Goal: Contribute content: Contribute content

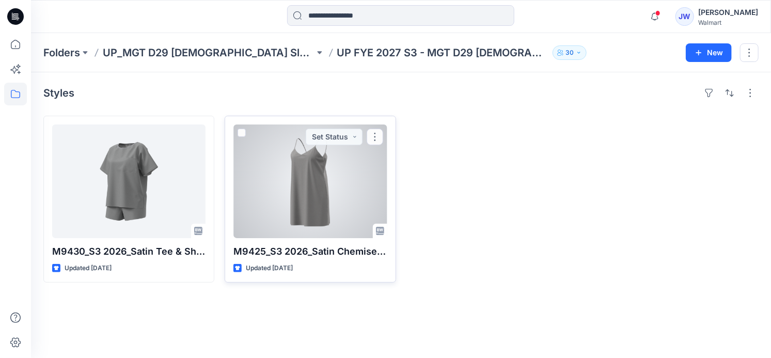
click at [325, 202] on div at bounding box center [309, 181] width 153 height 114
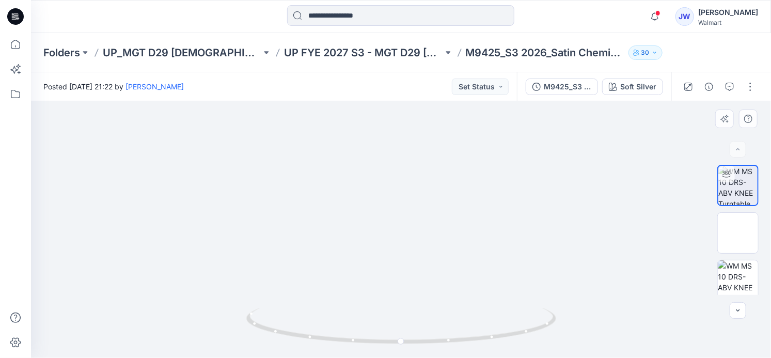
drag, startPoint x: 425, startPoint y: 183, endPoint x: 422, endPoint y: 214, distance: 31.6
click at [422, 214] on img at bounding box center [401, 145] width 657 height 425
click at [656, 12] on icon "button" at bounding box center [655, 16] width 20 height 21
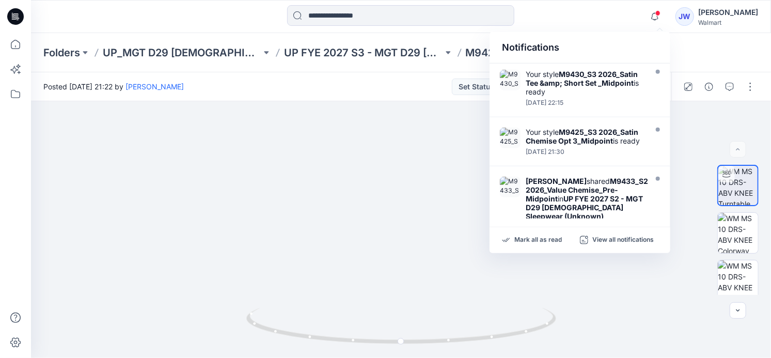
click at [587, 30] on div "Notifications Your style M9430_S3 2026_Satin Tee &amp; Short Set _Midpoint is r…" at bounding box center [401, 16] width 740 height 33
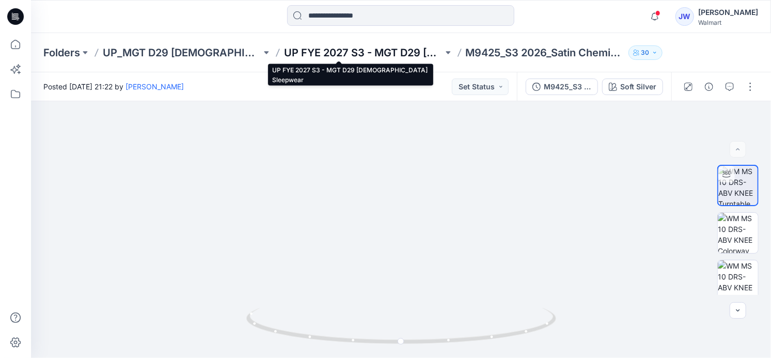
click at [381, 52] on p "UP FYE 2027 S3 - MGT D29 [DEMOGRAPHIC_DATA] Sleepwear" at bounding box center [363, 52] width 159 height 14
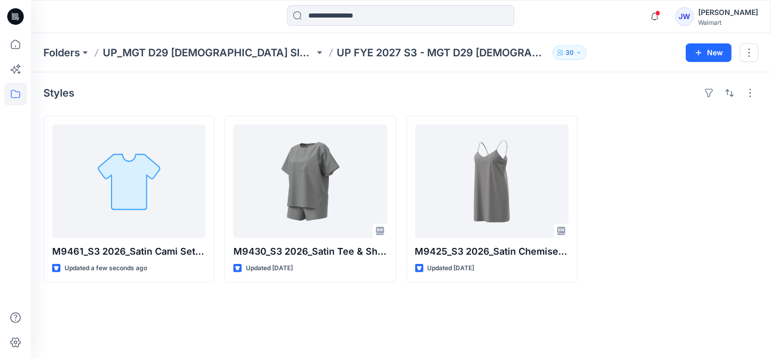
click at [172, 322] on div "Styles M9461_S3 2026_Satin Cami Set Opt 3_Midpoint Updated a few seconds ago M9…" at bounding box center [401, 215] width 740 height 286
click at [657, 17] on icon "button" at bounding box center [654, 16] width 7 height 7
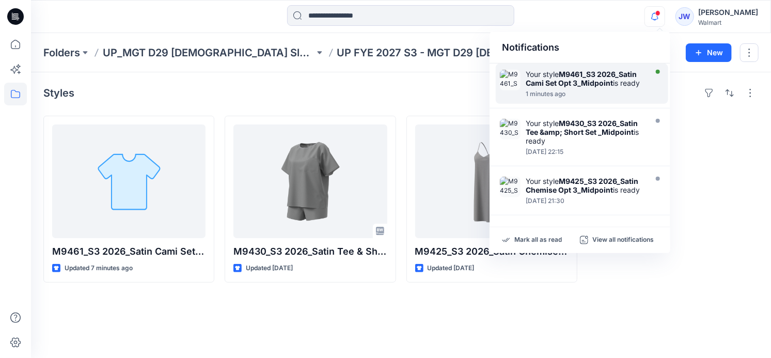
click at [592, 94] on div "1 minutes ago" at bounding box center [585, 93] width 119 height 7
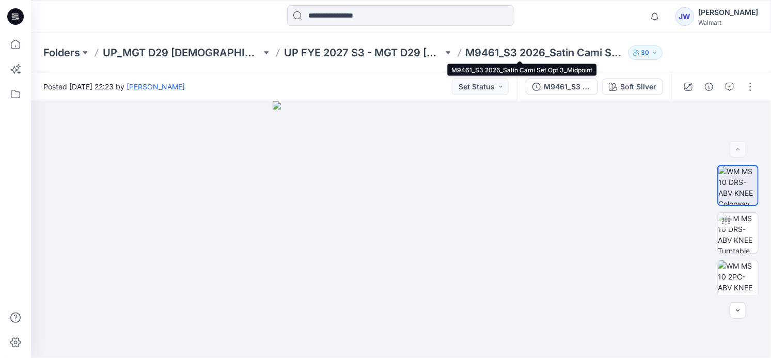
click at [466, 54] on p "M9461_S3 2026_Satin Cami Set Opt 3_Midpoint" at bounding box center [545, 52] width 159 height 14
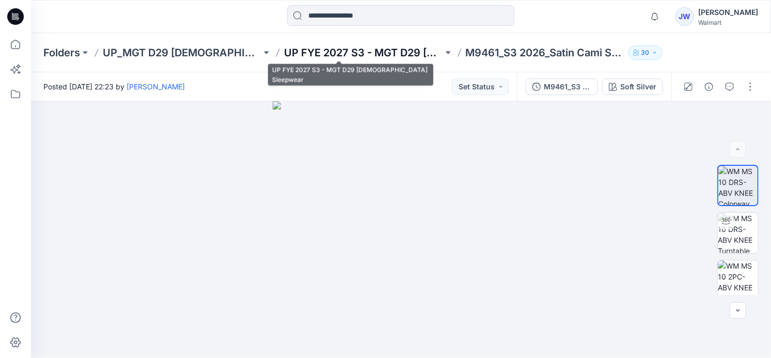
click at [357, 55] on p "UP FYE 2027 S3 - MGT D29 [DEMOGRAPHIC_DATA] Sleepwear" at bounding box center [363, 52] width 159 height 14
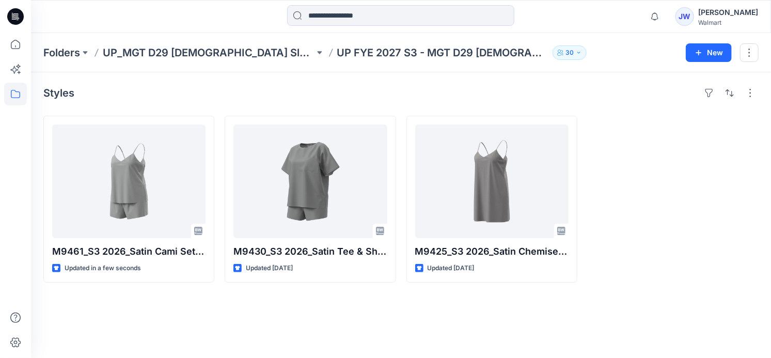
drag, startPoint x: 133, startPoint y: 296, endPoint x: 134, endPoint y: 288, distance: 8.3
click at [133, 296] on div "Styles M9461_S3 2026_Satin Cami Set Opt 3_Midpoint Updated in a few seconds M94…" at bounding box center [401, 215] width 740 height 286
click at [257, 305] on div "Styles M9461_S3 2026_Satin Cami Set Opt 3_Midpoint Updated in a few seconds M94…" at bounding box center [401, 215] width 740 height 286
click at [659, 19] on icon "button" at bounding box center [655, 16] width 20 height 21
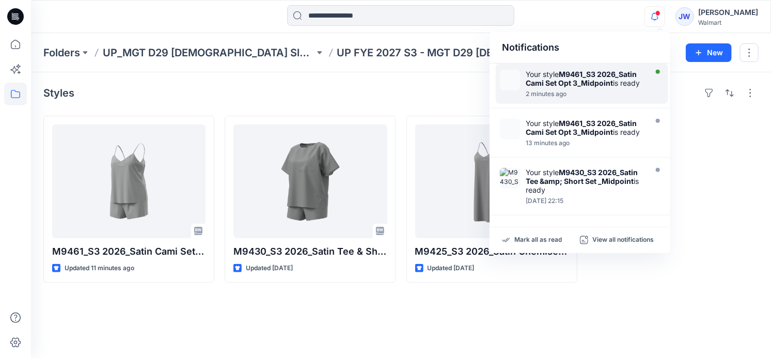
click at [605, 93] on div "2 minutes ago" at bounding box center [585, 93] width 119 height 7
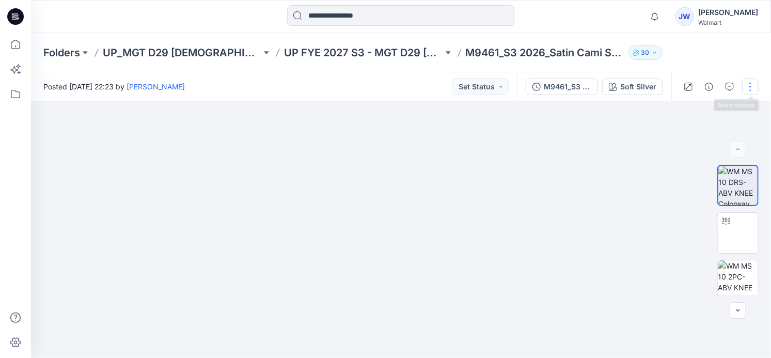
click at [750, 80] on button "button" at bounding box center [750, 86] width 17 height 17
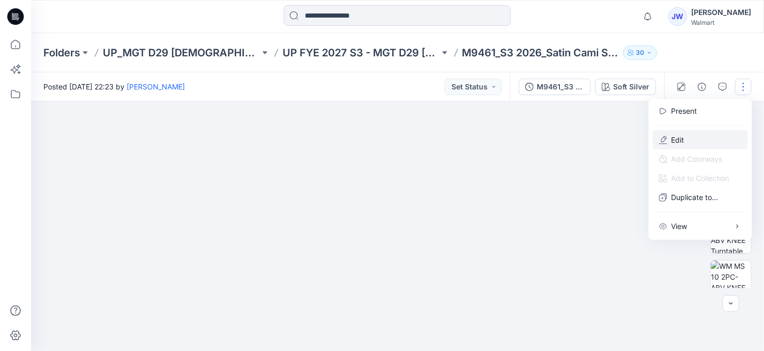
click at [681, 137] on p "Edit" at bounding box center [677, 139] width 13 height 11
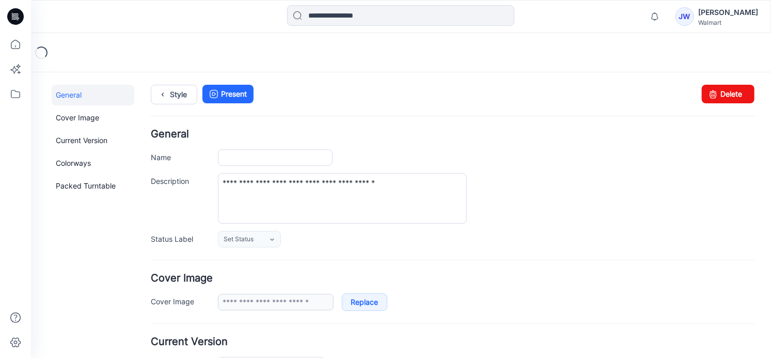
type input "**********"
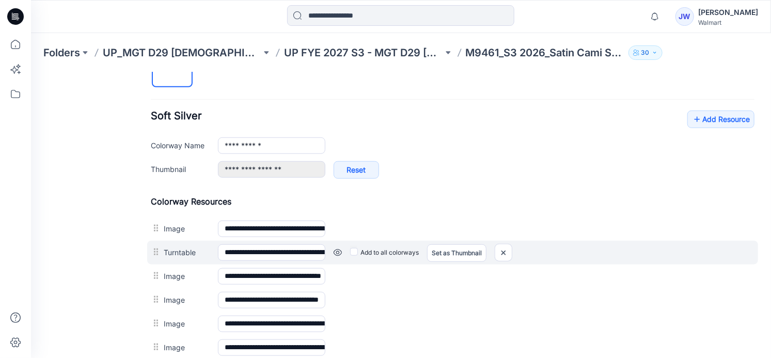
scroll to position [422, 0]
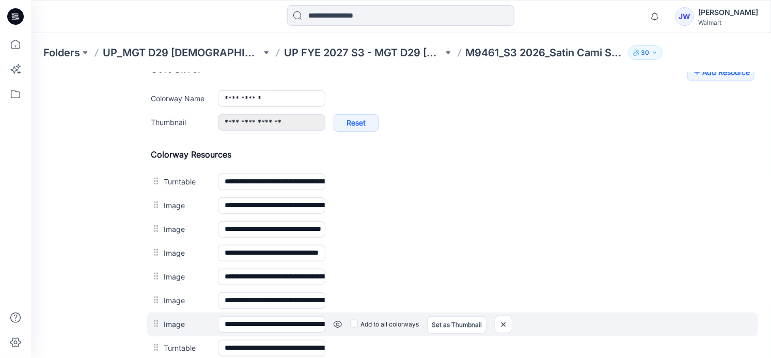
click at [158, 326] on div at bounding box center [156, 323] width 13 height 15
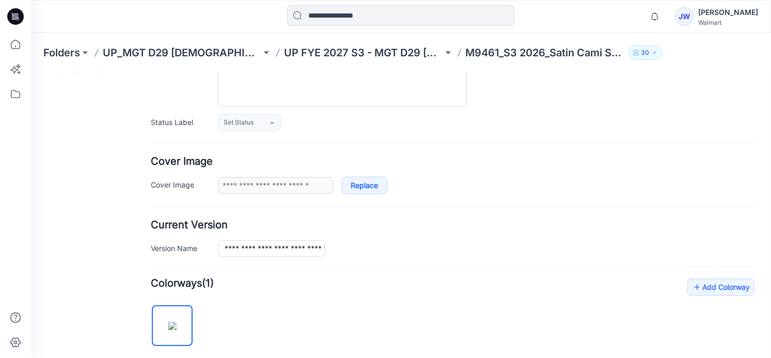
scroll to position [0, 0]
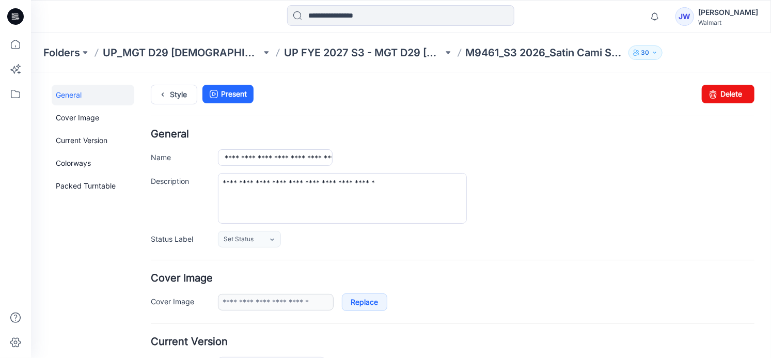
click at [512, 131] on h4 "General" at bounding box center [452, 134] width 604 height 10
click at [167, 99] on icon at bounding box center [162, 94] width 14 height 19
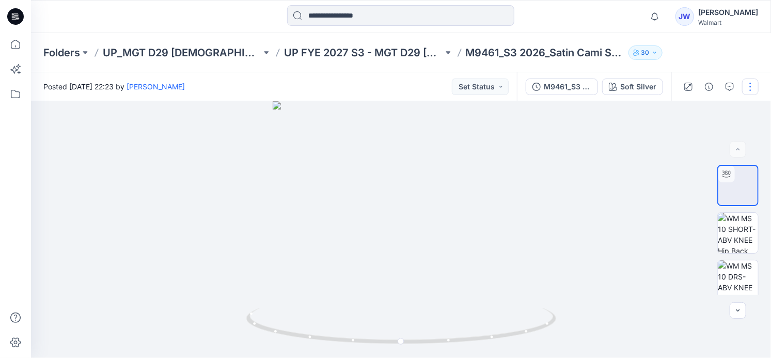
click at [748, 81] on button "button" at bounding box center [750, 86] width 17 height 17
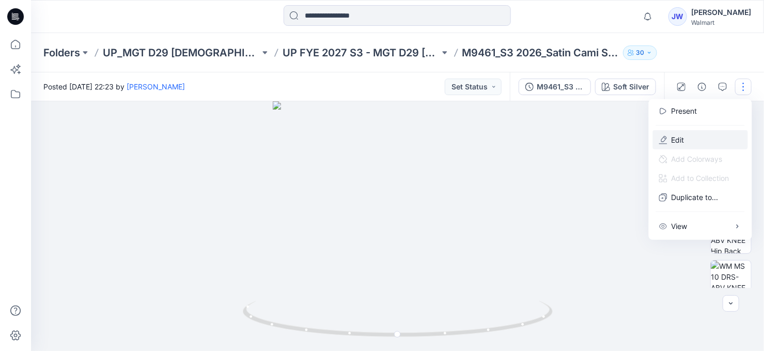
click at [675, 139] on p "Edit" at bounding box center [677, 139] width 13 height 11
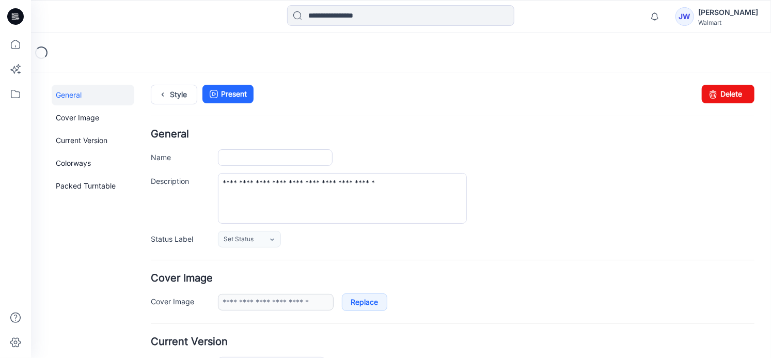
type input "**********"
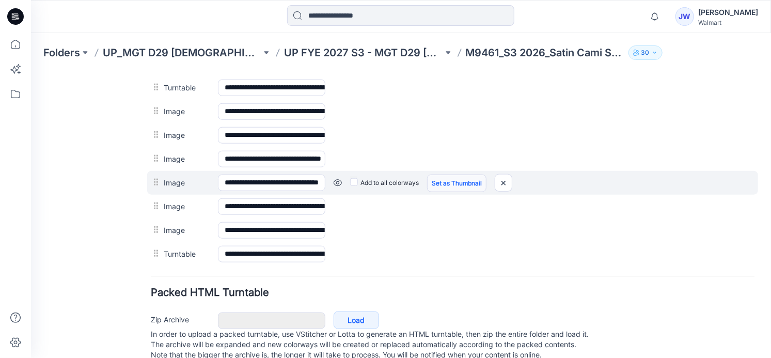
scroll to position [328, 0]
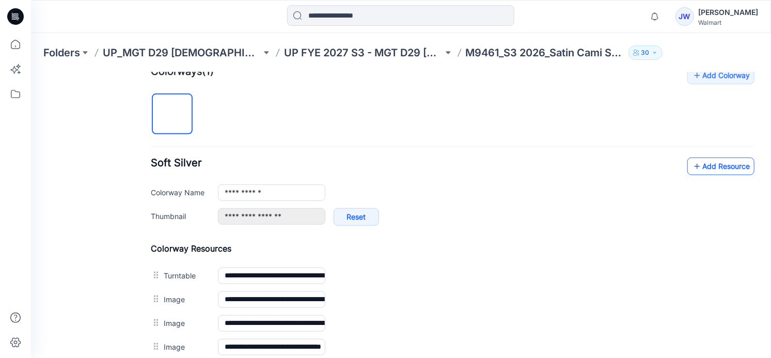
click at [726, 157] on link "Add Resource" at bounding box center [720, 166] width 67 height 18
click at [526, 222] on div "**********" at bounding box center [485, 222] width 537 height 28
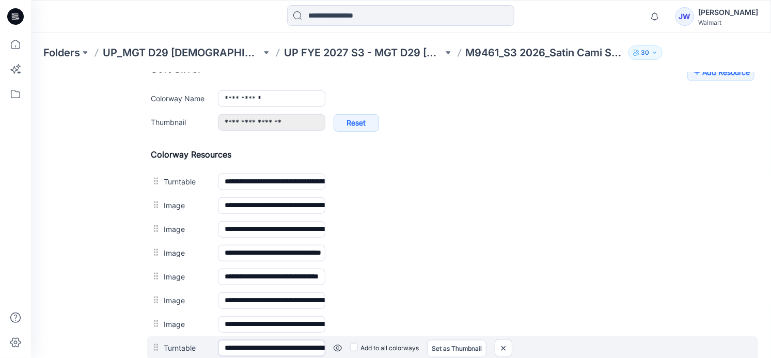
scroll to position [469, 0]
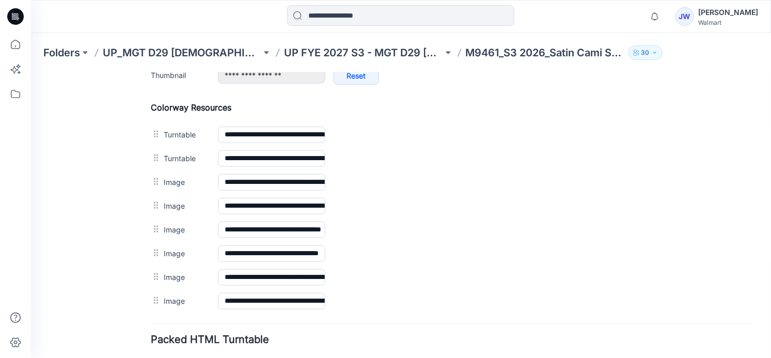
click at [123, 167] on div "General Cover Image Current Version Colorways Packed Turntable" at bounding box center [92, 18] width 83 height 806
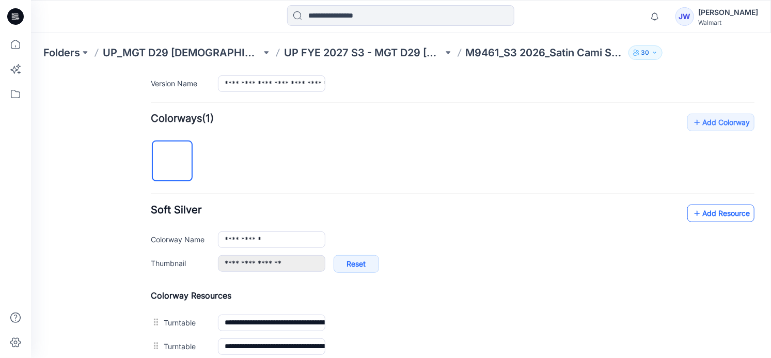
click at [710, 205] on link "Add Resource" at bounding box center [720, 213] width 67 height 18
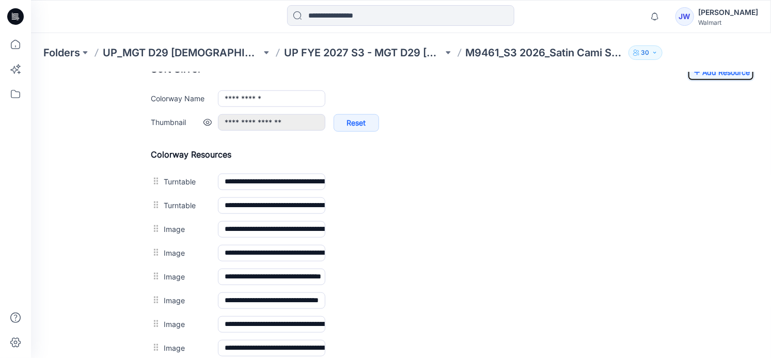
scroll to position [516, 0]
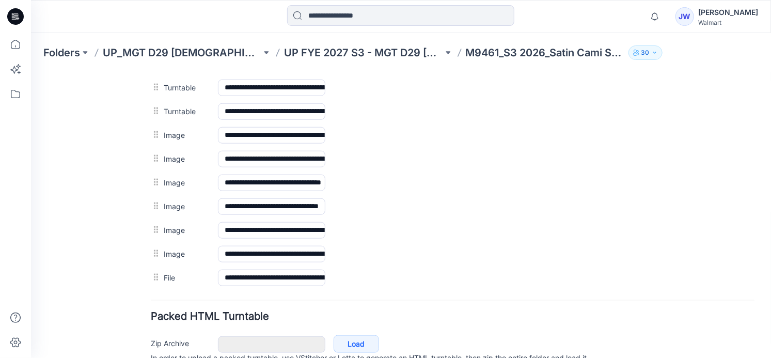
click at [491, 311] on h4 "Packed HTML Turntable" at bounding box center [452, 316] width 604 height 10
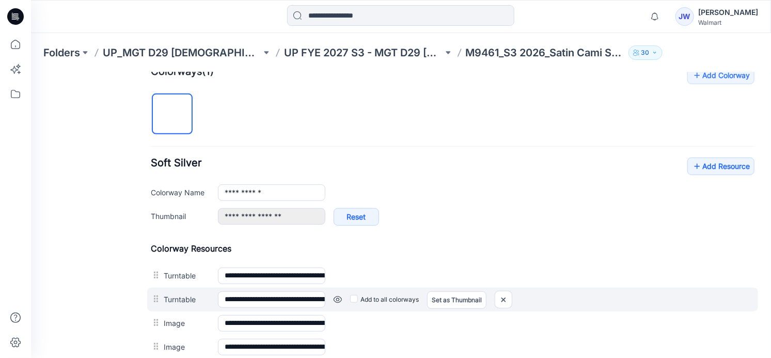
scroll to position [187, 0]
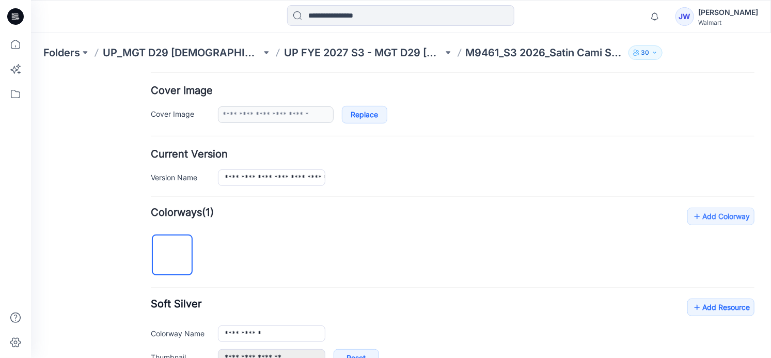
click at [478, 173] on div "**********" at bounding box center [485, 177] width 537 height 17
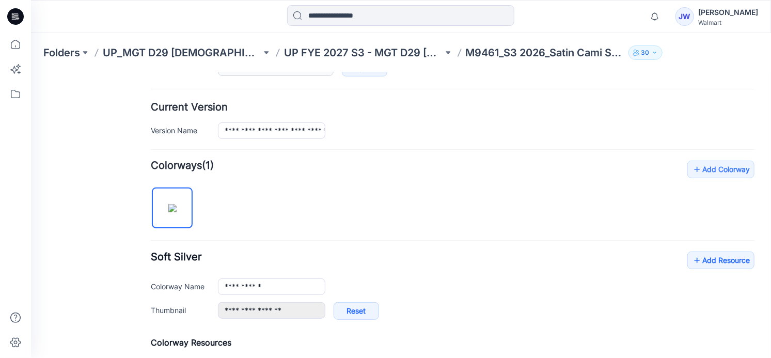
scroll to position [0, 0]
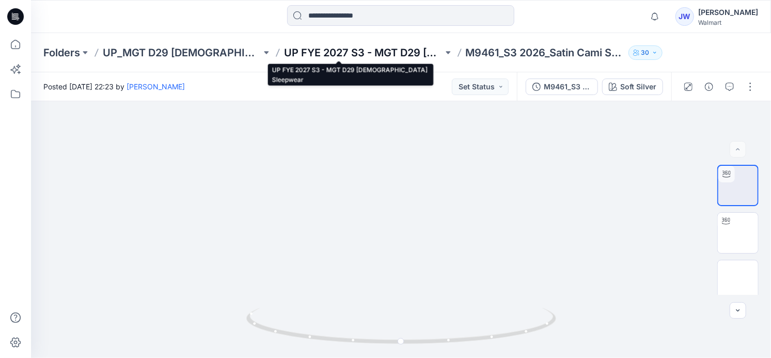
click at [349, 53] on p "UP FYE 2027 S3 - MGT D29 [DEMOGRAPHIC_DATA] Sleepwear" at bounding box center [363, 52] width 159 height 14
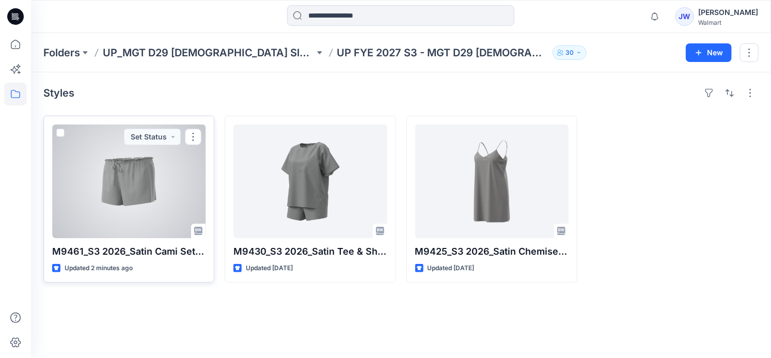
click at [94, 171] on div at bounding box center [128, 181] width 153 height 114
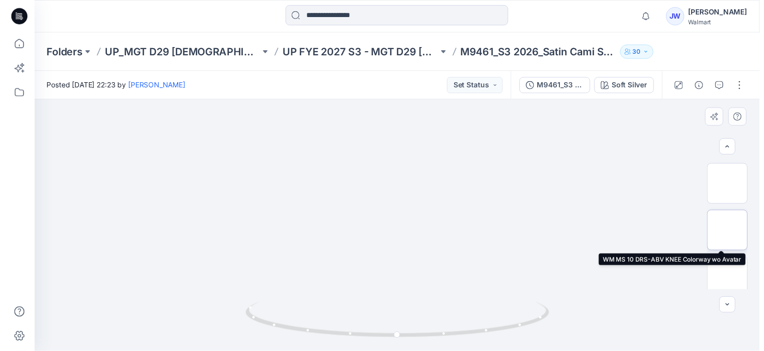
scroll to position [46, 0]
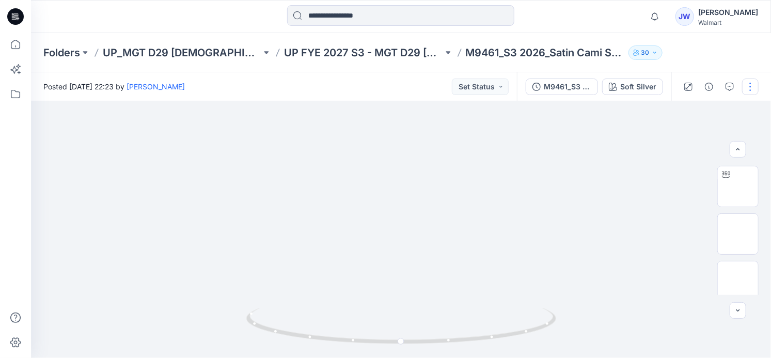
click at [748, 87] on button "button" at bounding box center [750, 86] width 17 height 17
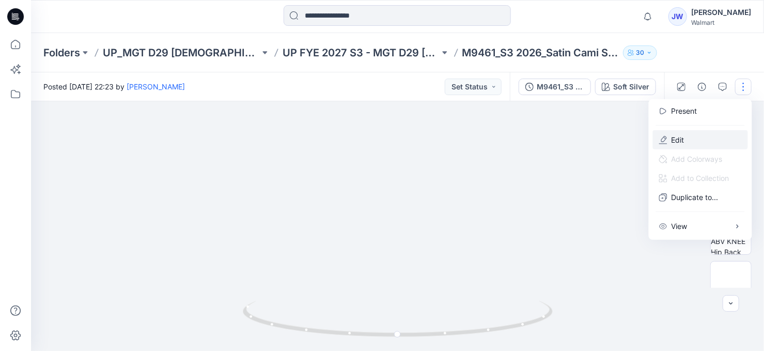
click at [673, 137] on p "Edit" at bounding box center [677, 139] width 13 height 11
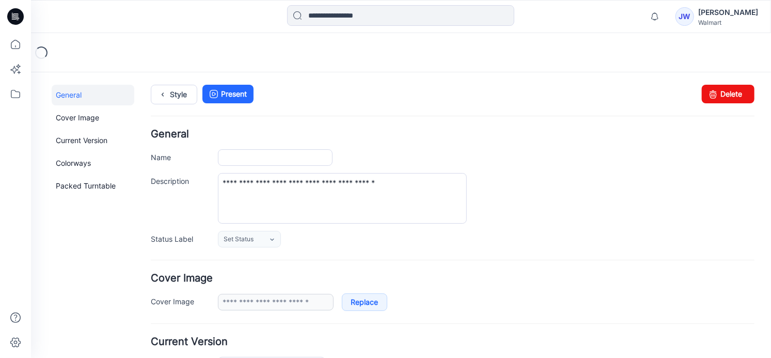
type input "**********"
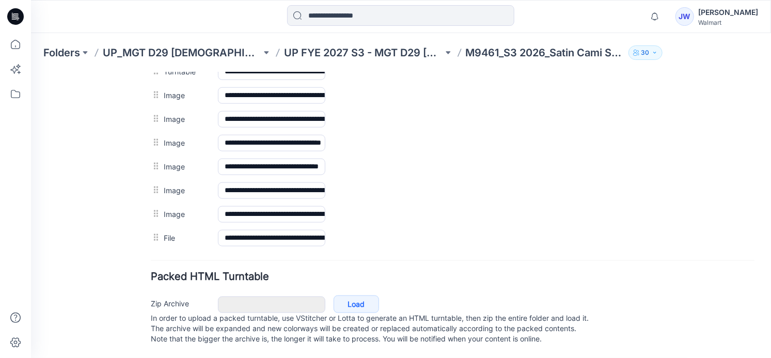
scroll to position [468, 0]
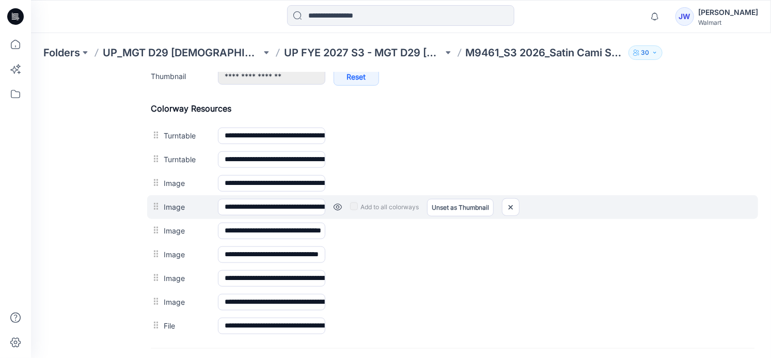
click at [336, 208] on link at bounding box center [337, 206] width 8 height 8
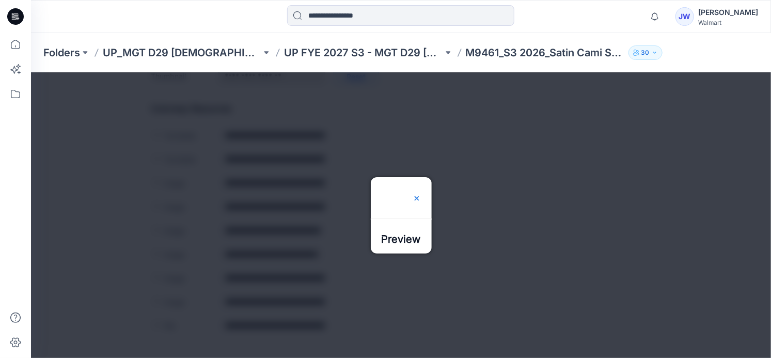
click at [420, 194] on img at bounding box center [416, 198] width 8 height 8
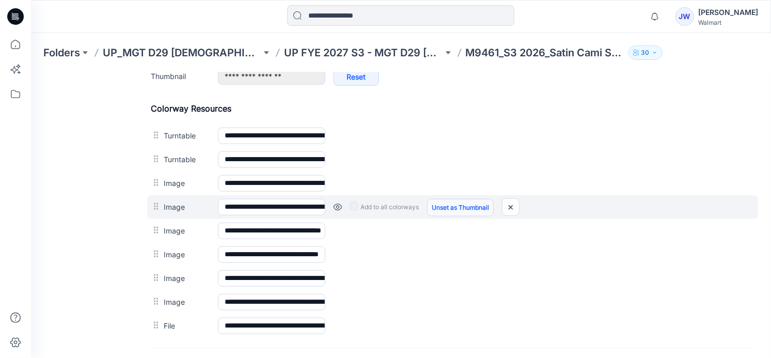
click at [448, 206] on link "Unset as Thumbnail" at bounding box center [460, 207] width 67 height 18
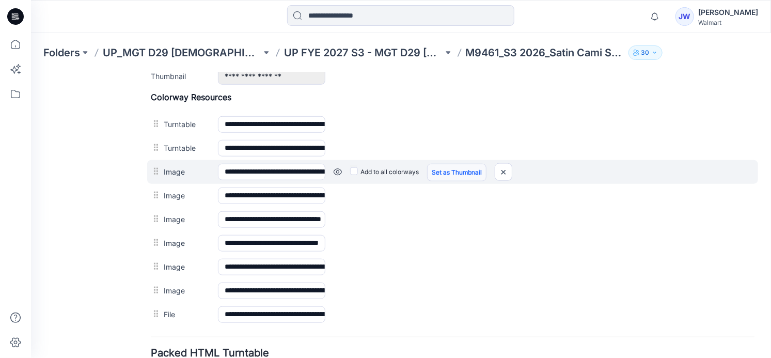
click at [437, 166] on link "Set as Thumbnail" at bounding box center [456, 172] width 59 height 18
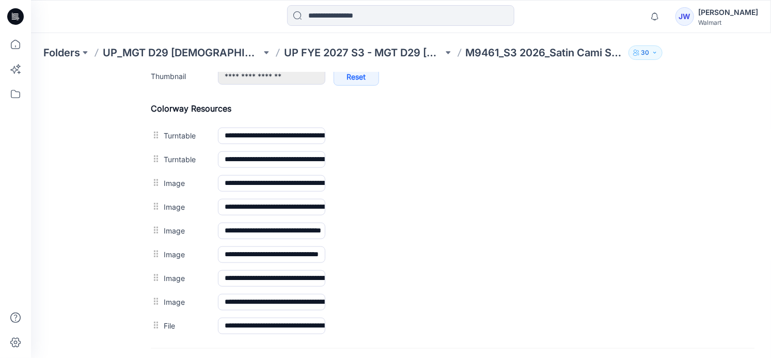
click at [107, 150] on div "General Cover Image Current Version Colorways Packed Turntable" at bounding box center [92, 30] width 83 height 829
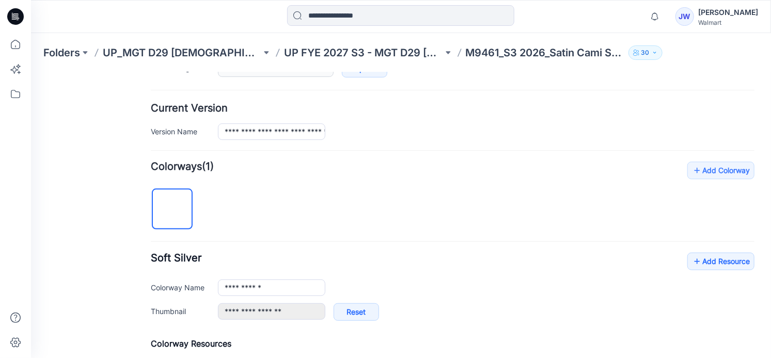
scroll to position [0, 0]
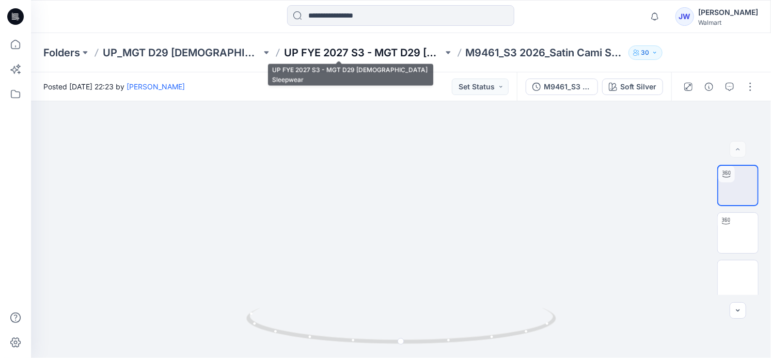
click at [371, 46] on p "UP FYE 2027 S3 - MGT D29 [DEMOGRAPHIC_DATA] Sleepwear" at bounding box center [363, 52] width 159 height 14
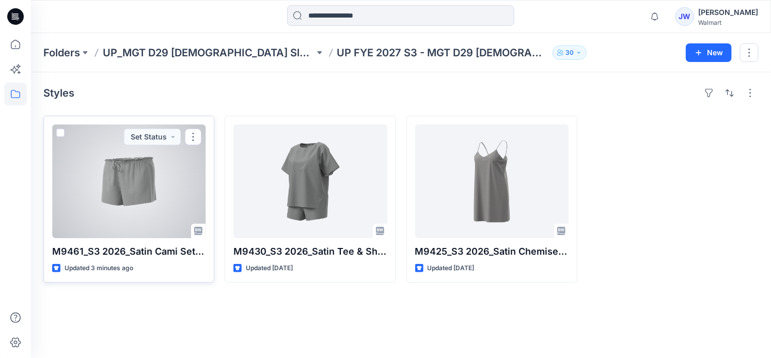
click at [90, 171] on div at bounding box center [128, 181] width 153 height 114
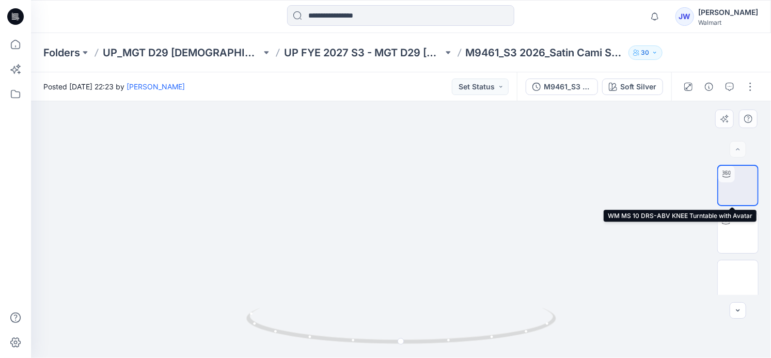
scroll to position [46, 0]
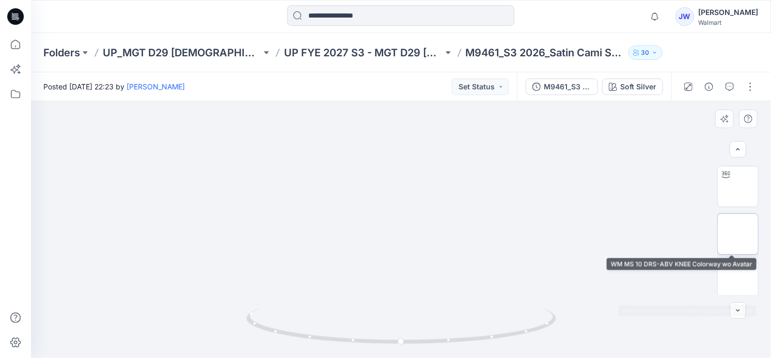
click at [738, 234] on img at bounding box center [738, 234] width 0 height 0
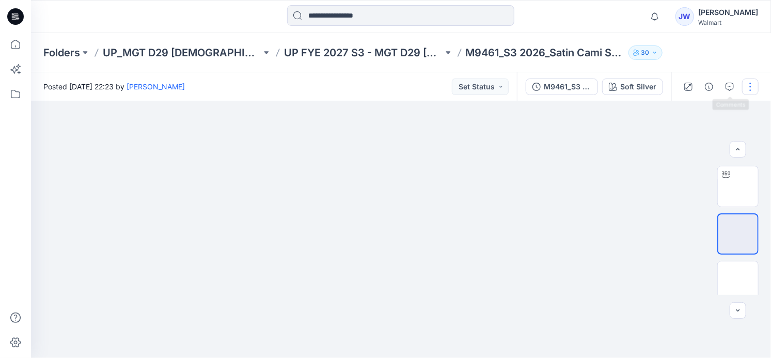
click at [748, 85] on button "button" at bounding box center [750, 86] width 17 height 17
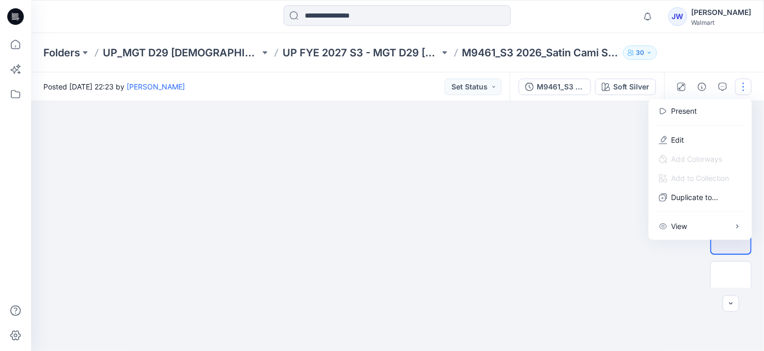
click at [595, 198] on div at bounding box center [401, 229] width 740 height 257
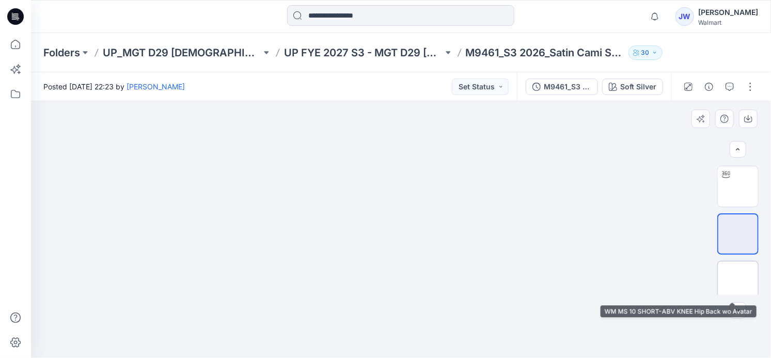
click at [738, 281] on img at bounding box center [738, 281] width 0 height 0
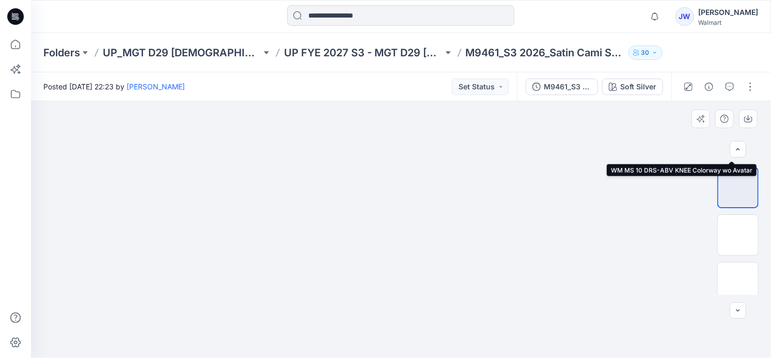
scroll to position [187, 0]
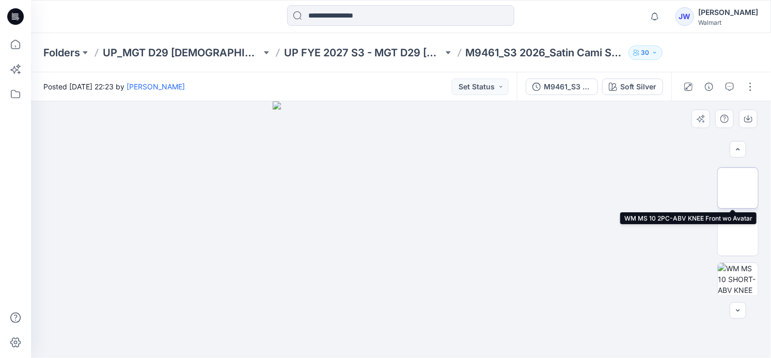
click at [738, 188] on img at bounding box center [738, 188] width 0 height 0
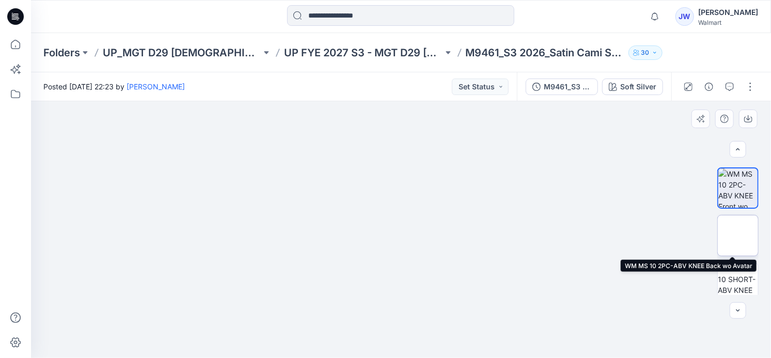
click at [738, 235] on img at bounding box center [738, 235] width 0 height 0
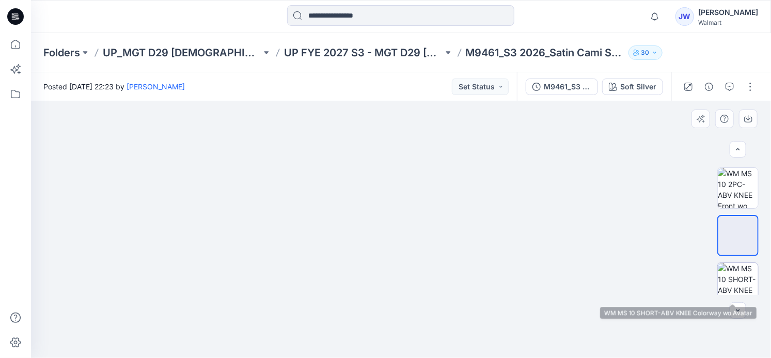
click at [730, 277] on img at bounding box center [738, 283] width 40 height 40
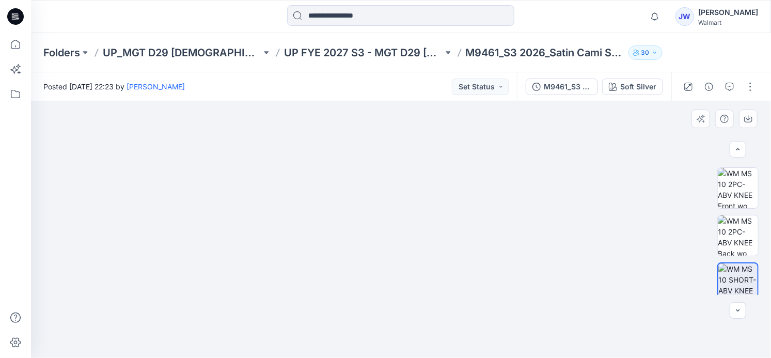
scroll to position [291, 0]
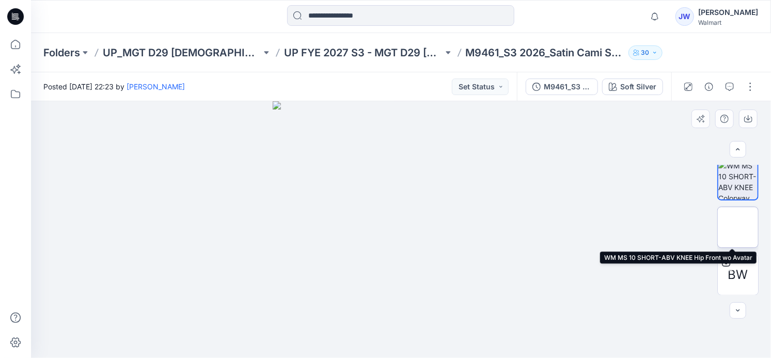
click at [738, 227] on img at bounding box center [738, 227] width 0 height 0
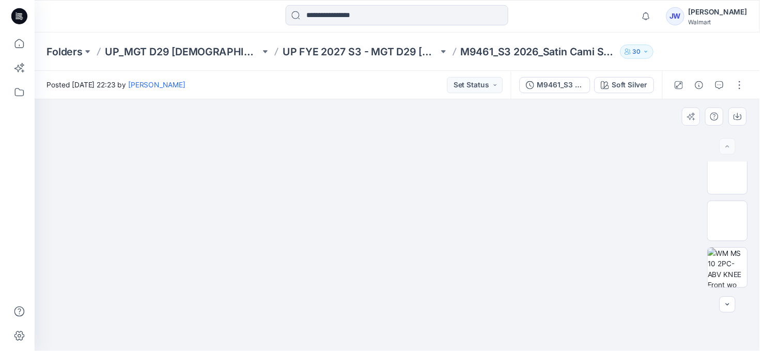
scroll to position [0, 0]
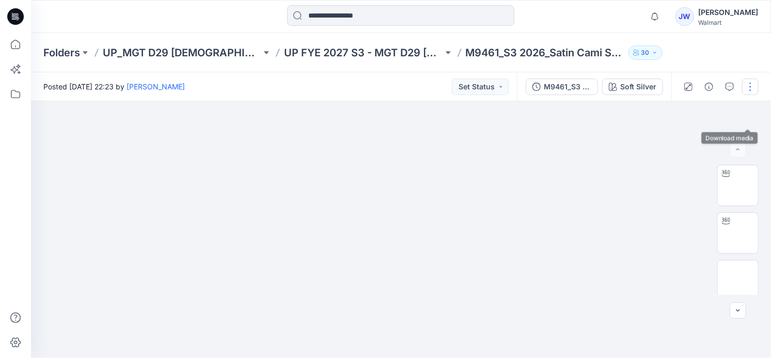
click at [753, 80] on button "button" at bounding box center [750, 86] width 17 height 17
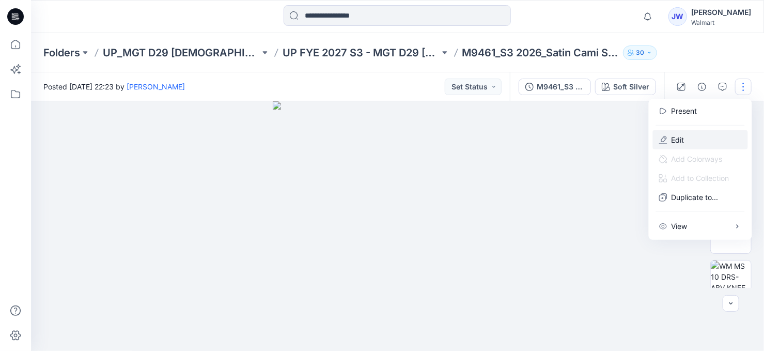
click at [689, 140] on button "Edit" at bounding box center [700, 139] width 95 height 19
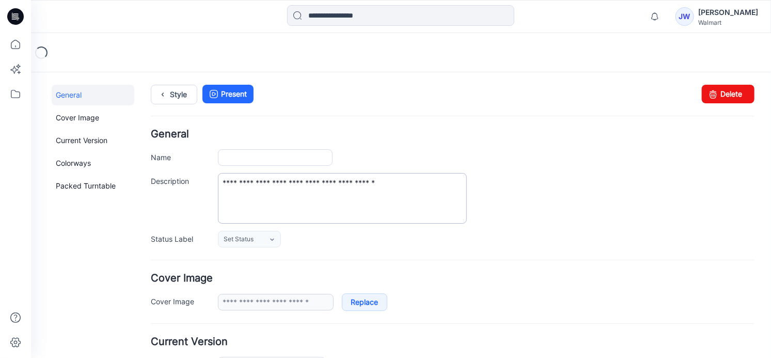
type input "**********"
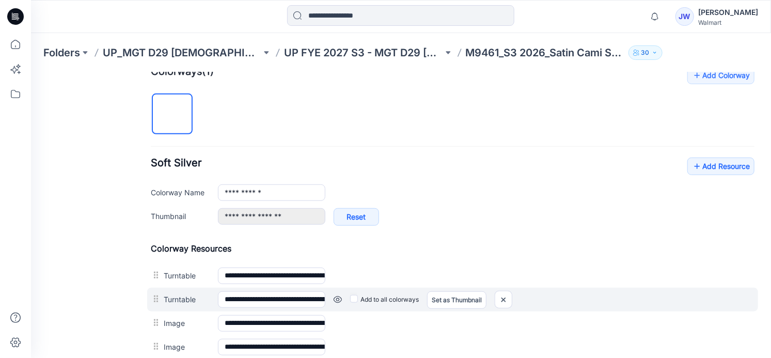
scroll to position [469, 0]
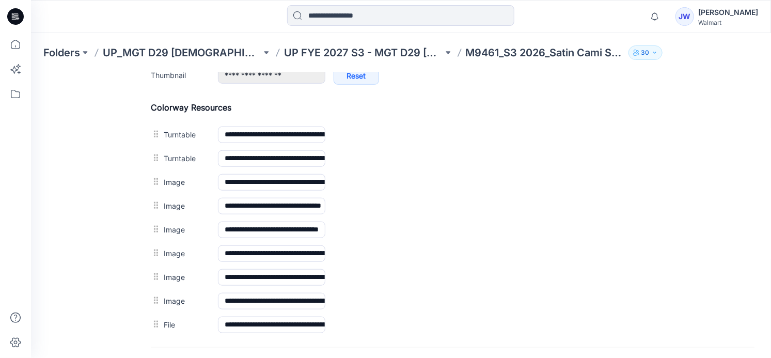
click at [82, 252] on div "General Cover Image Current Version Colorways Packed Turntable" at bounding box center [92, 29] width 83 height 829
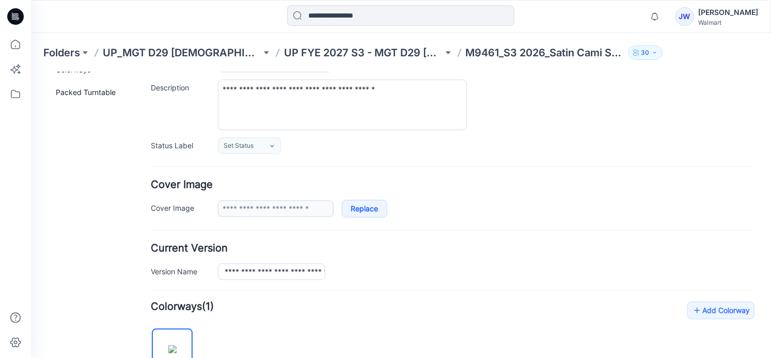
scroll to position [0, 0]
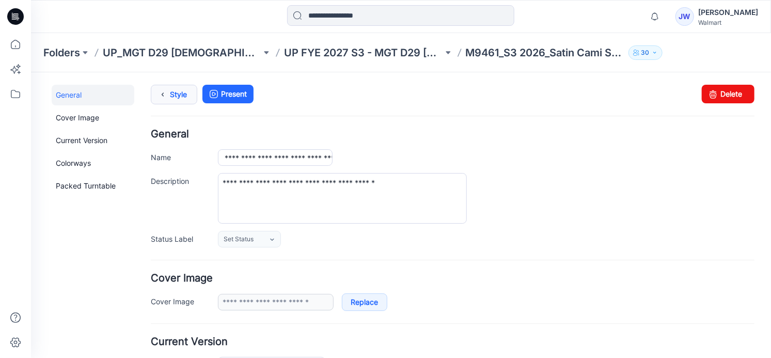
click at [170, 90] on link "Style" at bounding box center [173, 94] width 46 height 20
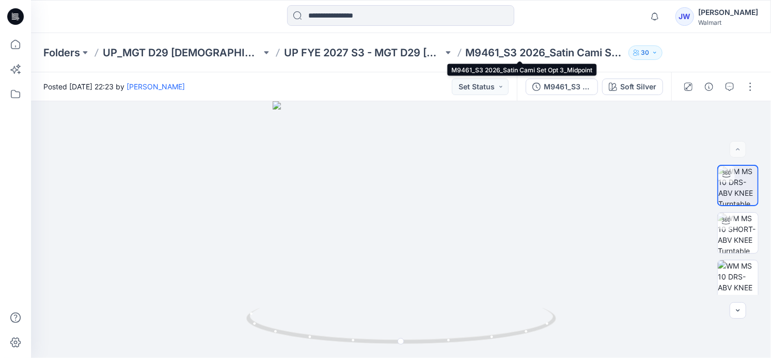
click at [506, 51] on p "M9461_S3 2026_Satin Cami Set Opt 3_Midpoint" at bounding box center [545, 52] width 159 height 14
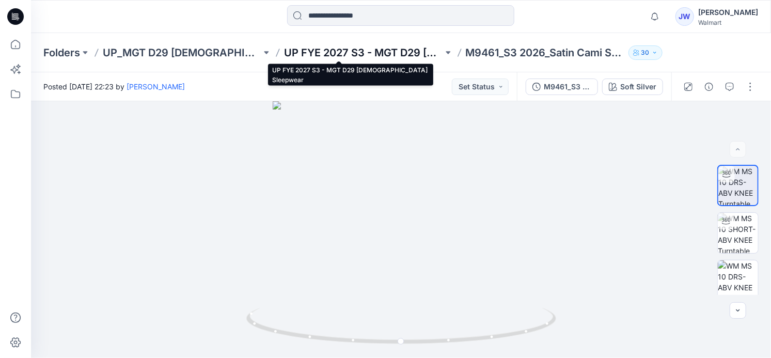
click at [345, 56] on p "UP FYE 2027 S3 - MGT D29 [DEMOGRAPHIC_DATA] Sleepwear" at bounding box center [363, 52] width 159 height 14
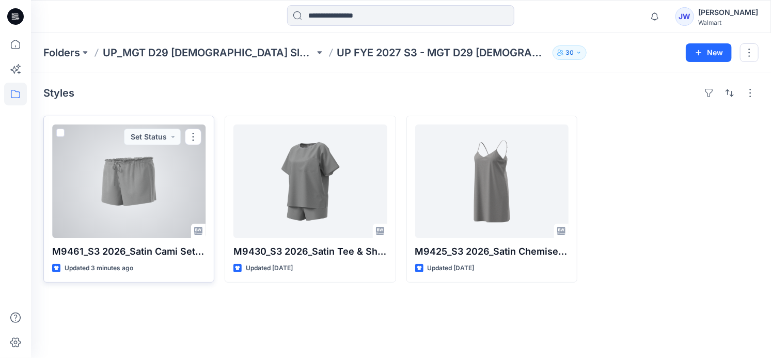
click at [136, 187] on div at bounding box center [128, 181] width 153 height 114
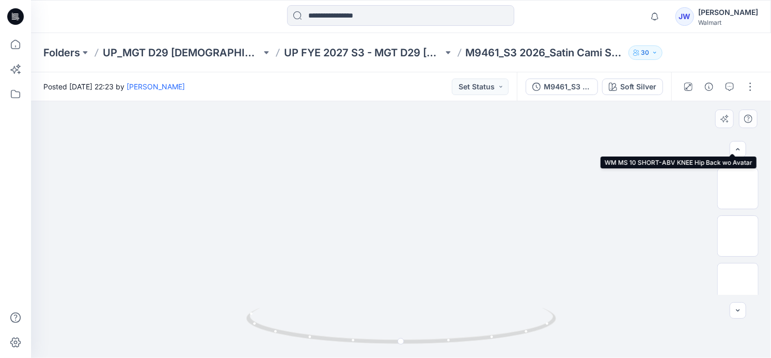
scroll to position [291, 0]
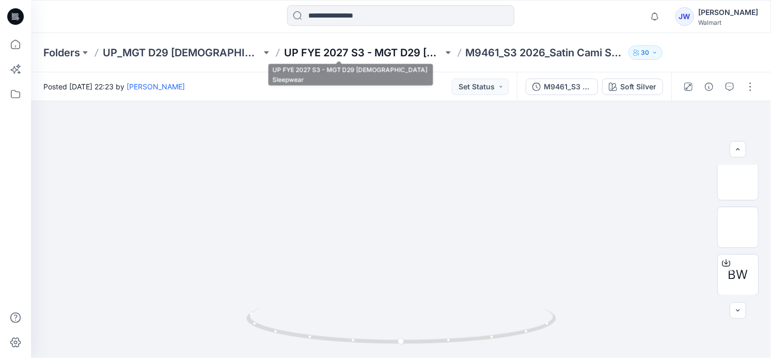
click at [324, 54] on p "UP FYE 2027 S3 - MGT D29 [DEMOGRAPHIC_DATA] Sleepwear" at bounding box center [363, 52] width 159 height 14
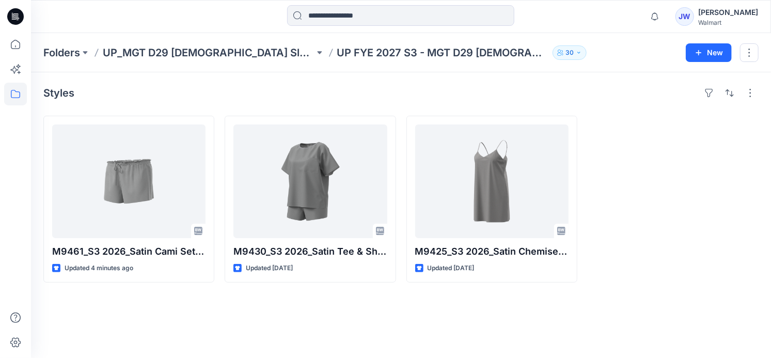
click at [699, 193] on div at bounding box center [673, 199] width 171 height 167
click at [641, 181] on div at bounding box center [673, 199] width 171 height 167
click at [176, 322] on div "Styles M9461_S3 2026_Satin Cami Set Opt 3_Midpoint Updated 12 minutes ago M9430…" at bounding box center [401, 215] width 740 height 286
